Goal: Transaction & Acquisition: Purchase product/service

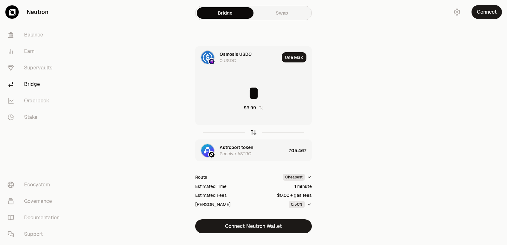
click at [251, 130] on icon "button" at bounding box center [253, 132] width 7 height 7
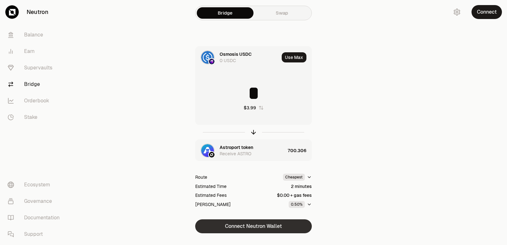
click at [248, 226] on button "Connect Neutron Wallet" at bounding box center [253, 226] width 117 height 14
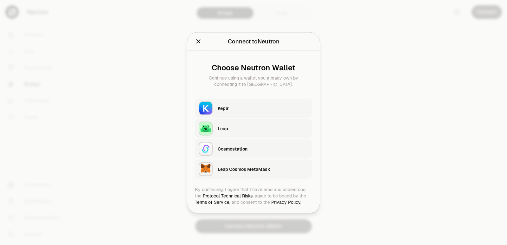
click at [231, 114] on div "Keplr" at bounding box center [265, 108] width 94 height 15
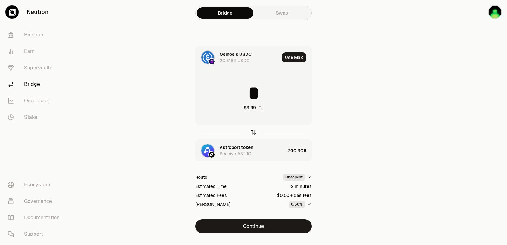
click at [252, 132] on icon "button" at bounding box center [253, 132] width 7 height 7
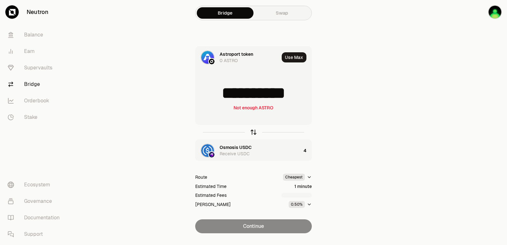
click at [252, 132] on icon "button" at bounding box center [253, 132] width 7 height 7
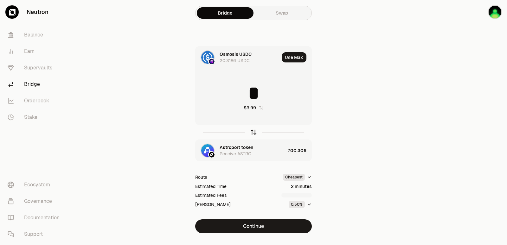
click at [252, 132] on icon "button" at bounding box center [253, 132] width 7 height 7
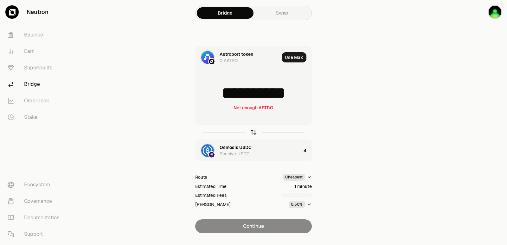
click at [252, 132] on icon "button" at bounding box center [253, 132] width 7 height 7
type input "*"
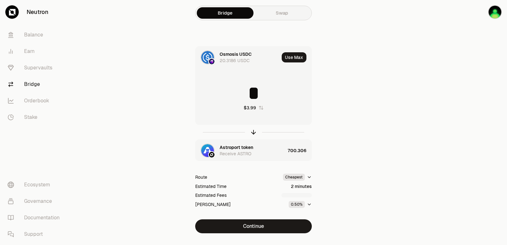
click at [249, 148] on div "Astroport token" at bounding box center [236, 147] width 34 height 6
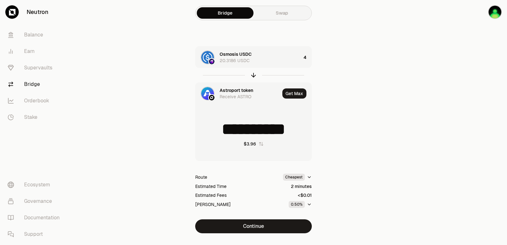
click at [228, 89] on div "Astroport token" at bounding box center [236, 90] width 34 height 6
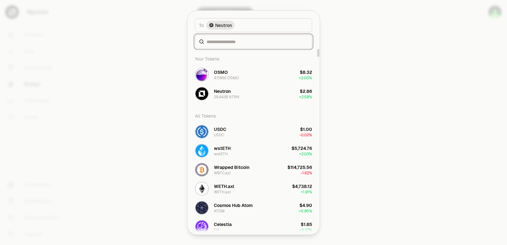
click at [232, 42] on input at bounding box center [257, 41] width 101 height 6
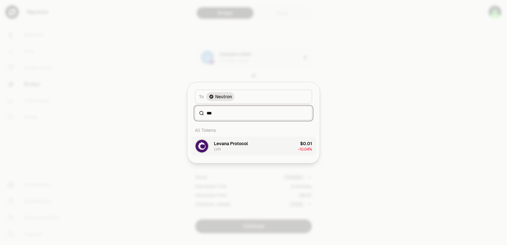
type input "***"
click at [226, 151] on div "Levana Protocol LVN" at bounding box center [231, 145] width 34 height 11
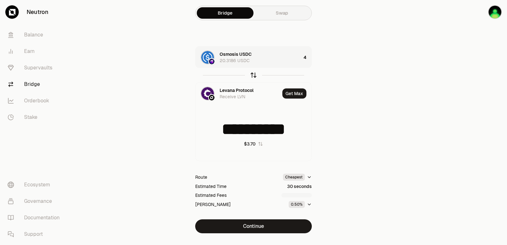
click at [252, 76] on icon "button" at bounding box center [253, 75] width 7 height 7
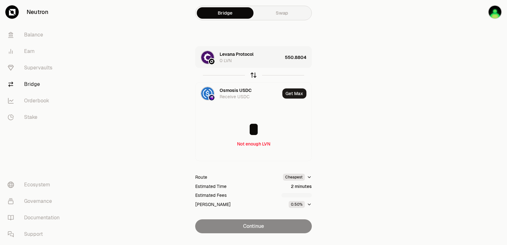
click at [254, 73] on icon "button" at bounding box center [253, 74] width 4 height 2
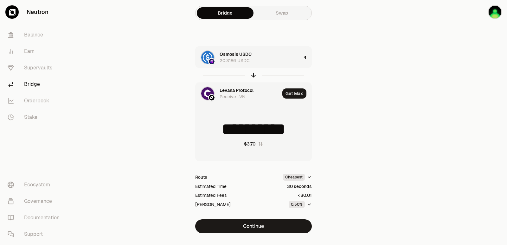
type input "**********"
click at [240, 88] on div "Levana Protocol" at bounding box center [236, 90] width 34 height 6
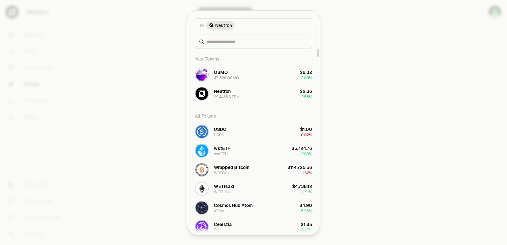
drag, startPoint x: 231, startPoint y: 45, endPoint x: 229, endPoint y: 41, distance: 4.7
click at [231, 45] on div at bounding box center [253, 42] width 117 height 14
click at [229, 41] on input at bounding box center [257, 41] width 101 height 6
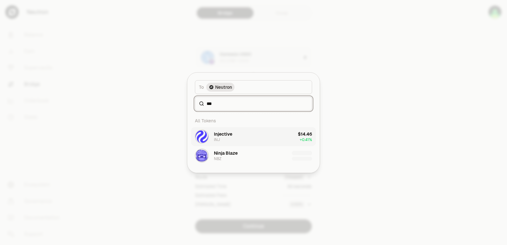
type input "***"
click at [228, 136] on div "Injective" at bounding box center [223, 134] width 18 height 6
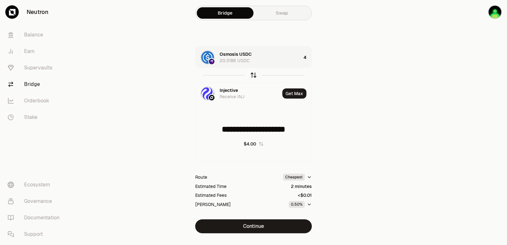
click at [251, 75] on icon "button" at bounding box center [253, 75] width 7 height 7
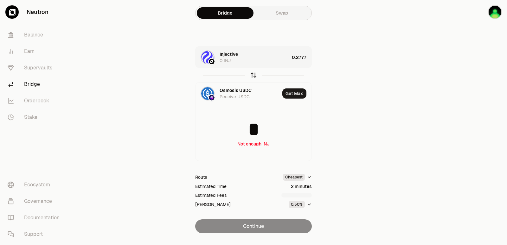
click at [252, 76] on icon "button" at bounding box center [253, 75] width 7 height 7
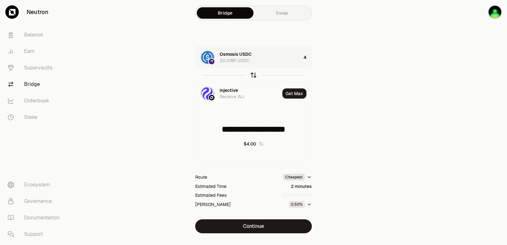
click at [252, 76] on icon "button" at bounding box center [253, 75] width 7 height 7
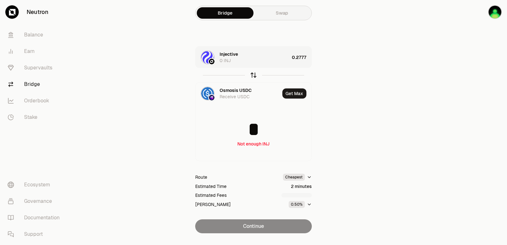
click at [252, 76] on icon "button" at bounding box center [253, 75] width 7 height 7
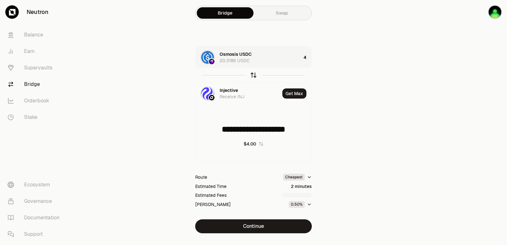
click at [252, 76] on icon "button" at bounding box center [253, 75] width 7 height 7
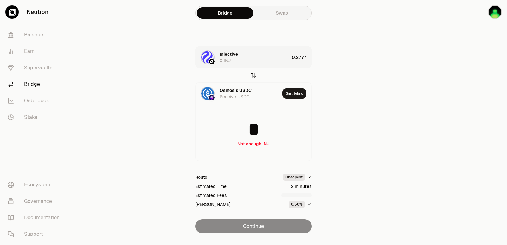
click at [252, 76] on icon "button" at bounding box center [253, 75] width 7 height 7
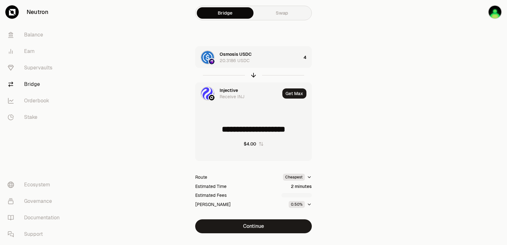
click at [235, 93] on div "Injective" at bounding box center [228, 90] width 18 height 6
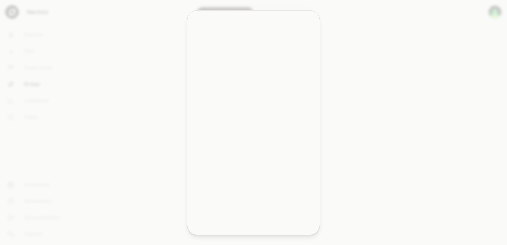
type input "**********"
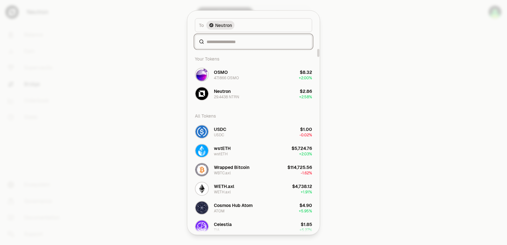
click at [217, 39] on input at bounding box center [257, 41] width 101 height 6
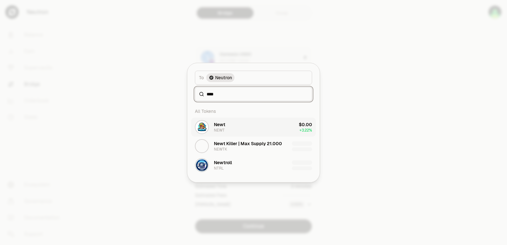
type input "****"
click at [232, 130] on button "Newt NEWT $0.00 + 3.22%" at bounding box center [253, 127] width 125 height 19
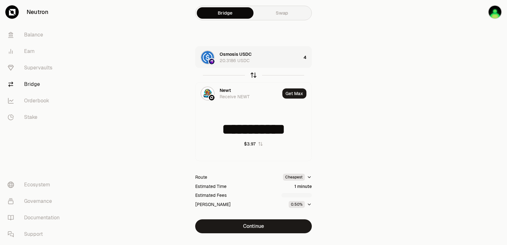
click at [251, 75] on icon "button" at bounding box center [253, 74] width 4 height 2
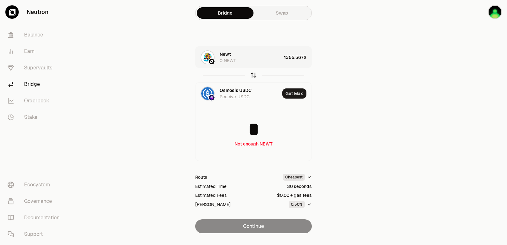
click at [251, 75] on icon "button" at bounding box center [253, 74] width 4 height 2
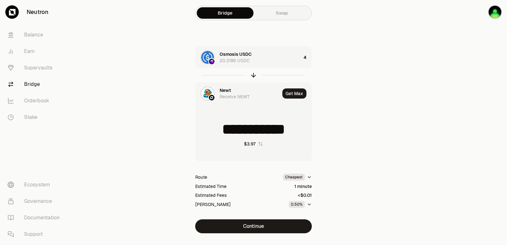
click at [226, 90] on div "Newt" at bounding box center [224, 90] width 11 height 6
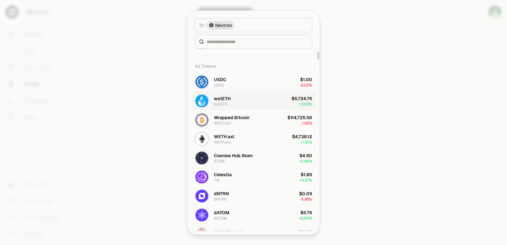
scroll to position [63, 0]
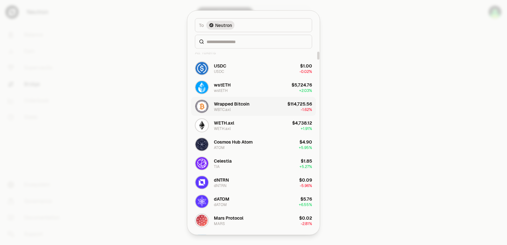
click at [241, 107] on div "Wrapped Bitcoin WBTC.axl" at bounding box center [231, 105] width 35 height 11
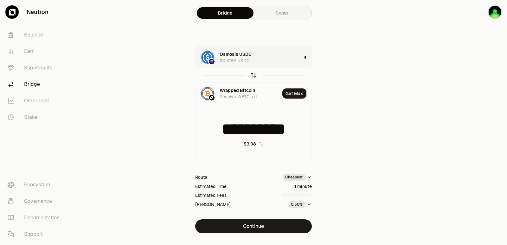
click at [254, 76] on icon "button" at bounding box center [253, 75] width 7 height 7
type input "*"
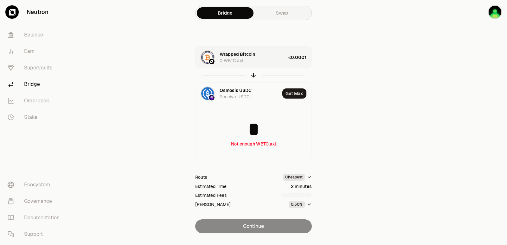
click at [270, 58] on div "Wrapped Bitcoin 0 WBTC.axl" at bounding box center [252, 57] width 66 height 13
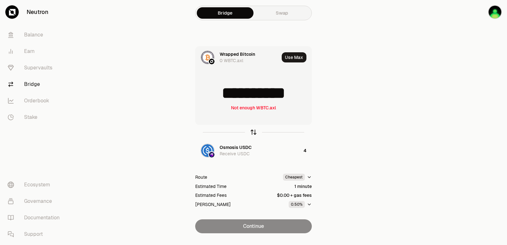
click at [253, 131] on icon "button" at bounding box center [253, 132] width 7 height 7
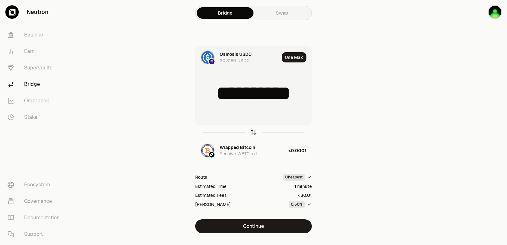
type input "*"
click at [229, 148] on div "Wrapped Bitcoin" at bounding box center [236, 147] width 35 height 6
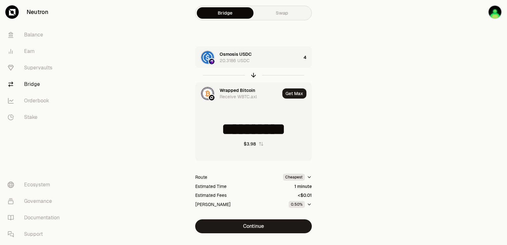
click at [240, 86] on div "Wrapped Bitcoin Receive WBTC.axl" at bounding box center [237, 94] width 84 height 22
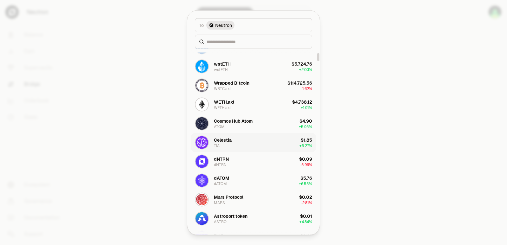
scroll to position [95, 0]
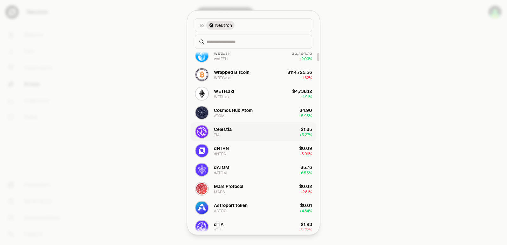
click at [231, 132] on div "[PERSON_NAME]" at bounding box center [223, 131] width 18 height 11
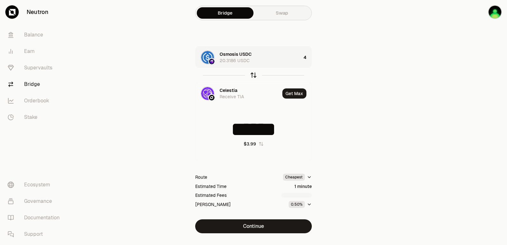
click at [254, 75] on icon "button" at bounding box center [253, 75] width 7 height 7
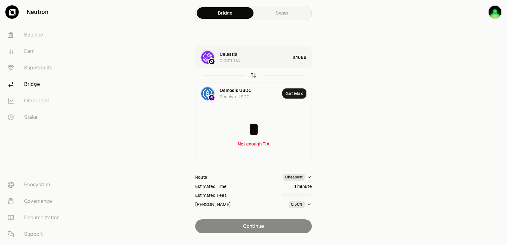
click at [254, 75] on icon "button" at bounding box center [253, 75] width 7 height 7
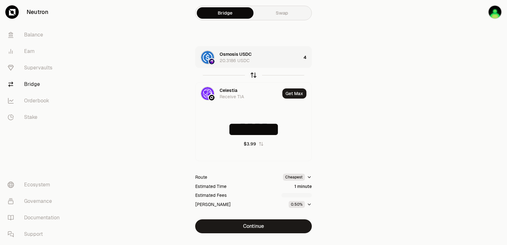
click at [254, 75] on icon "button" at bounding box center [253, 75] width 7 height 7
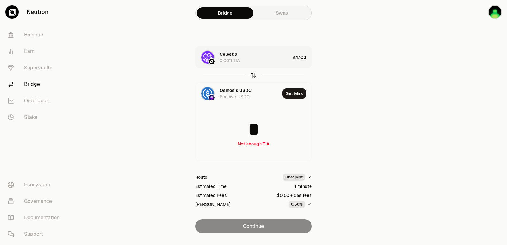
click at [255, 75] on icon "button" at bounding box center [253, 75] width 7 height 7
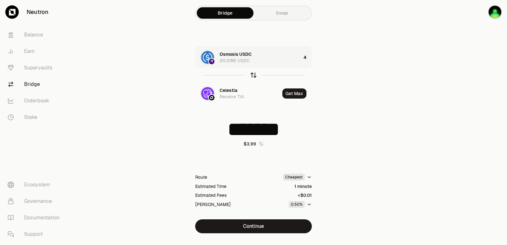
click at [253, 76] on icon "button" at bounding box center [253, 75] width 7 height 7
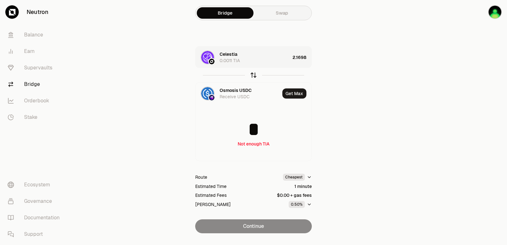
click at [254, 78] on icon "button" at bounding box center [253, 75] width 7 height 7
type input "********"
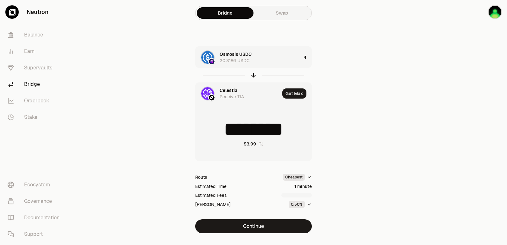
click at [230, 91] on div "Celestia" at bounding box center [228, 90] width 18 height 6
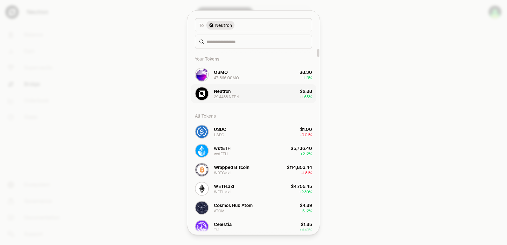
click at [228, 86] on button "Neutron 29.4438 NTRN $2.88 + 1.65%" at bounding box center [253, 93] width 125 height 19
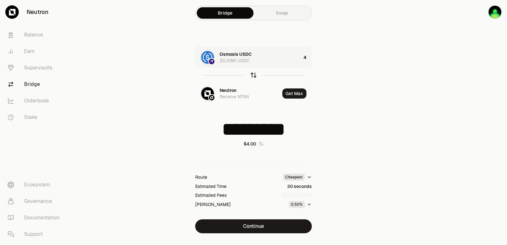
click at [253, 75] on icon "button" at bounding box center [253, 75] width 7 height 7
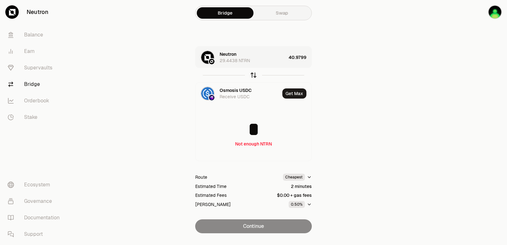
click at [253, 75] on icon "button" at bounding box center [253, 75] width 7 height 7
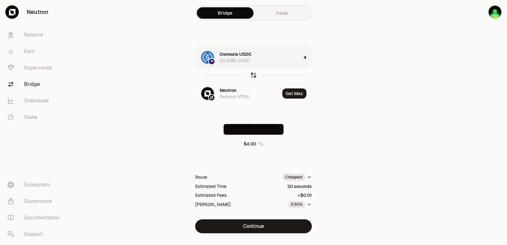
click at [253, 75] on icon "button" at bounding box center [253, 75] width 7 height 7
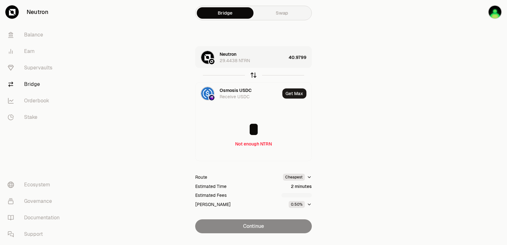
click at [253, 75] on icon "button" at bounding box center [253, 75] width 7 height 7
type input "*********"
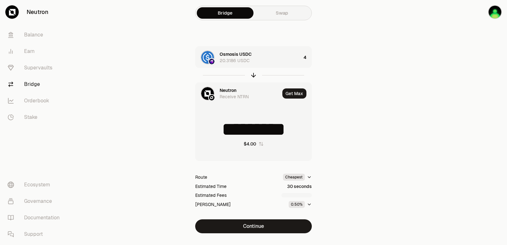
click at [239, 91] on div "Neutron Receive NTRN" at bounding box center [249, 93] width 60 height 13
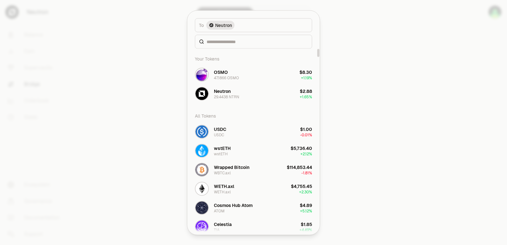
click at [219, 45] on div at bounding box center [253, 42] width 117 height 14
click at [219, 42] on input at bounding box center [257, 41] width 101 height 6
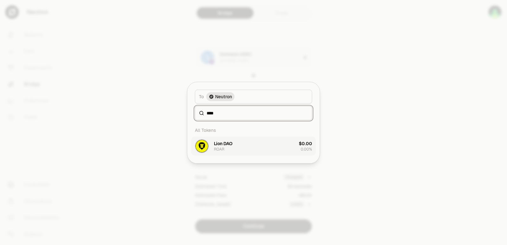
type input "****"
click at [228, 148] on div "Lion DAO ROAR" at bounding box center [223, 145] width 19 height 11
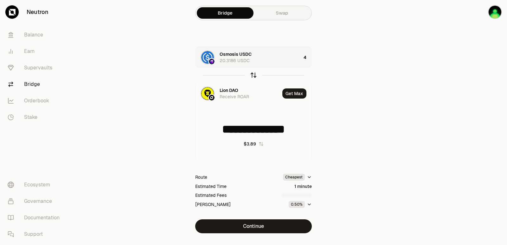
click at [252, 75] on icon "button" at bounding box center [253, 75] width 7 height 7
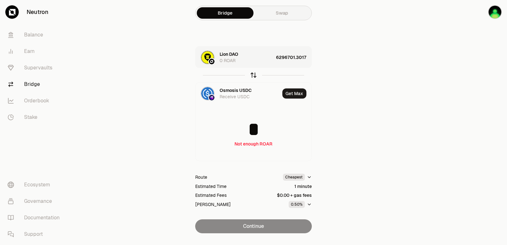
click at [252, 75] on icon "button" at bounding box center [253, 75] width 7 height 7
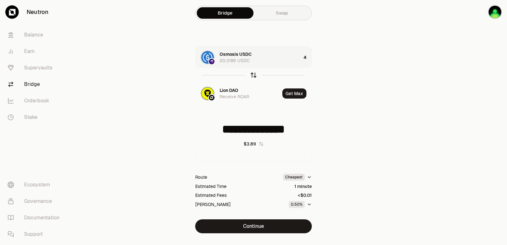
click at [252, 75] on icon "button" at bounding box center [253, 75] width 7 height 7
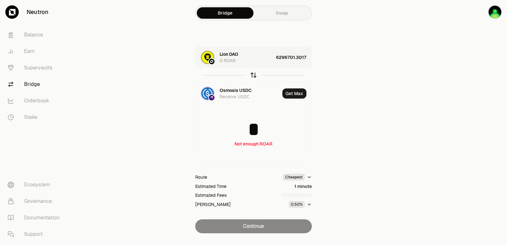
click at [252, 75] on icon "button" at bounding box center [253, 75] width 7 height 7
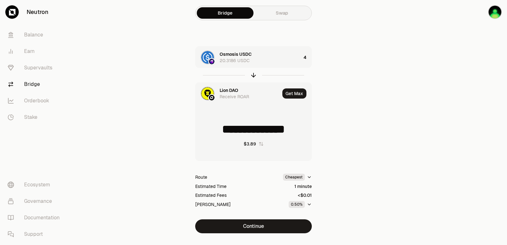
click at [229, 87] on div "Lion DAO" at bounding box center [228, 90] width 19 height 6
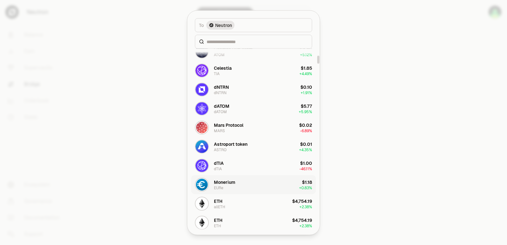
scroll to position [158, 0]
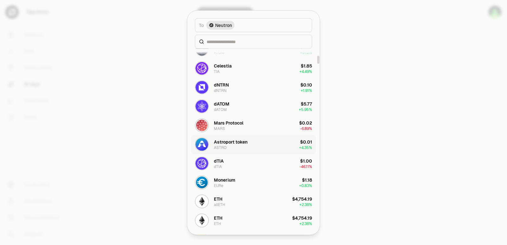
click at [232, 146] on div "Astroport token ASTRO" at bounding box center [231, 143] width 34 height 11
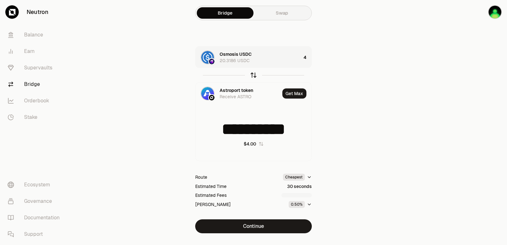
click at [253, 76] on icon "button" at bounding box center [253, 75] width 7 height 7
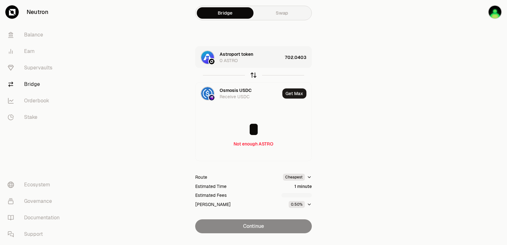
click at [253, 76] on icon "button" at bounding box center [253, 75] width 7 height 7
type input "**********"
